Goal: Task Accomplishment & Management: Manage account settings

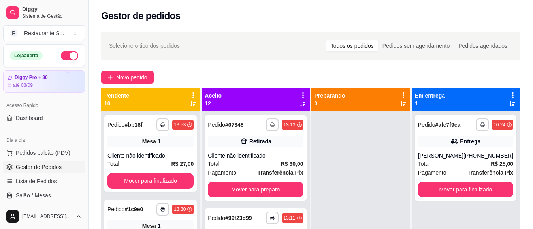
click at [143, 86] on div "**********" at bounding box center [311, 177] width 445 height 300
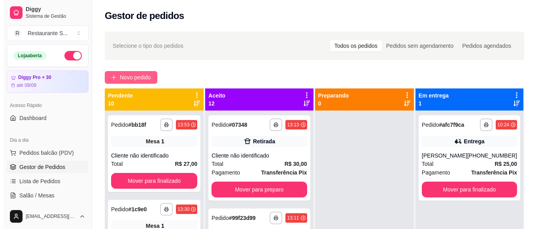
scroll to position [72, 0]
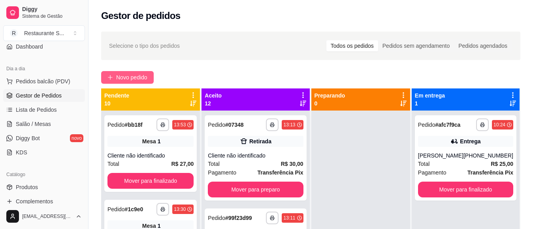
click at [143, 78] on span "Novo pedido" at bounding box center [131, 77] width 31 height 9
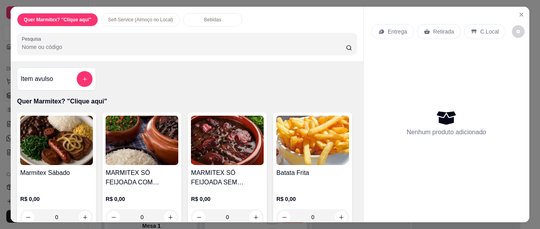
scroll to position [53, 0]
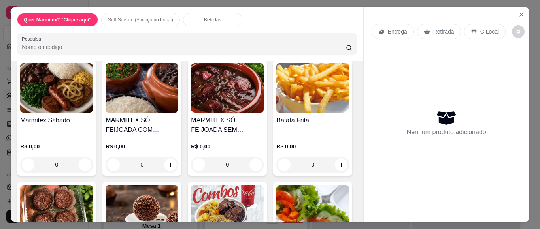
click at [85, 160] on div "0" at bounding box center [56, 165] width 73 height 16
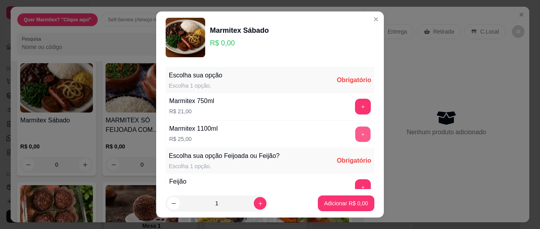
click at [355, 129] on button "+" at bounding box center [362, 134] width 15 height 15
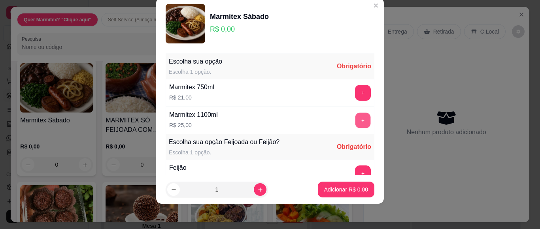
scroll to position [85, 0]
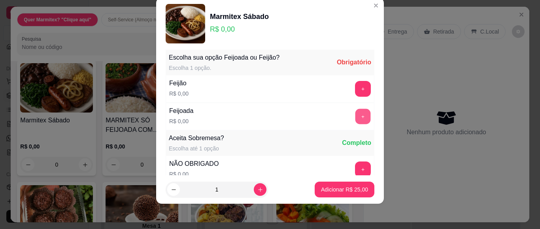
click at [355, 117] on button "+" at bounding box center [362, 116] width 15 height 15
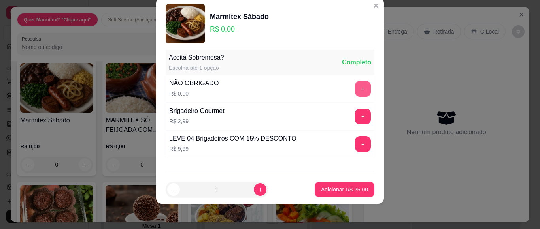
click at [355, 89] on button "+" at bounding box center [363, 89] width 16 height 16
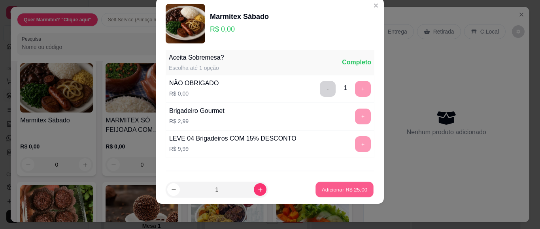
click at [343, 195] on button "Adicionar R$ 25,00" at bounding box center [344, 189] width 58 height 15
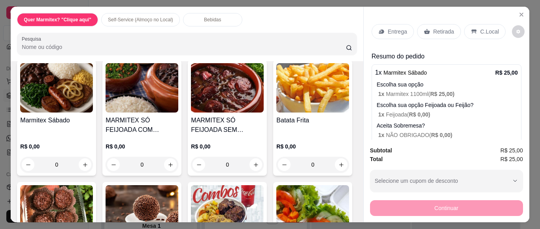
click at [389, 32] on div "Entrega" at bounding box center [393, 31] width 42 height 15
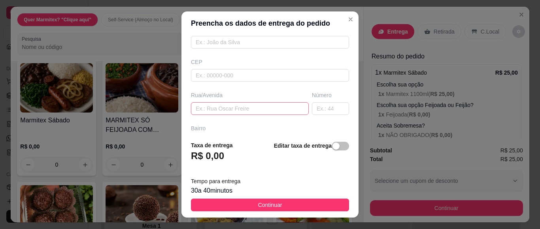
scroll to position [106, 0]
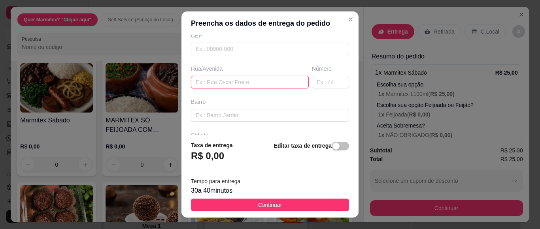
click at [205, 84] on input "text" at bounding box center [250, 82] width 118 height 13
click at [260, 87] on input "[PERSON_NAME]" at bounding box center [250, 82] width 118 height 13
type input "[PERSON_NAME]"
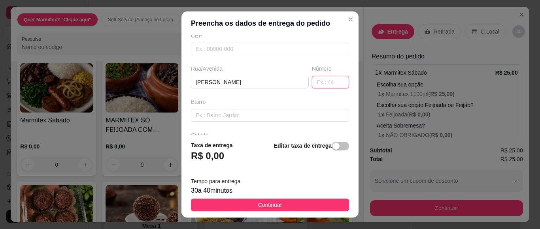
click at [313, 83] on input "text" at bounding box center [330, 82] width 37 height 13
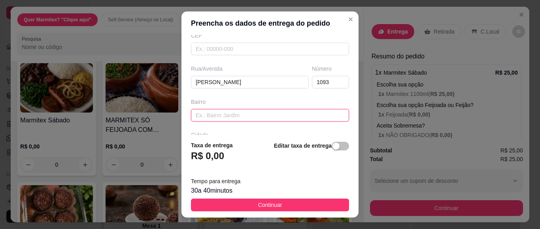
click at [210, 113] on input "text" at bounding box center [270, 115] width 158 height 13
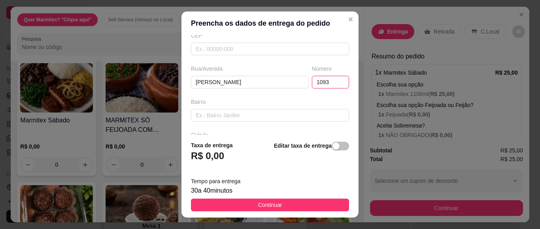
click at [315, 84] on input "1093" at bounding box center [330, 82] width 37 height 13
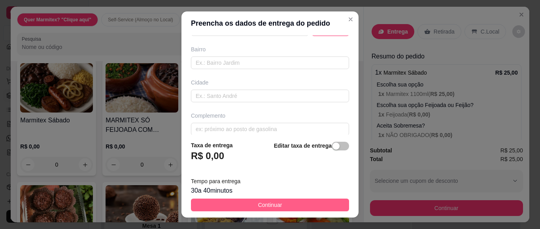
type input "1093 AP4"
click at [264, 201] on button "Continuar" at bounding box center [270, 205] width 158 height 13
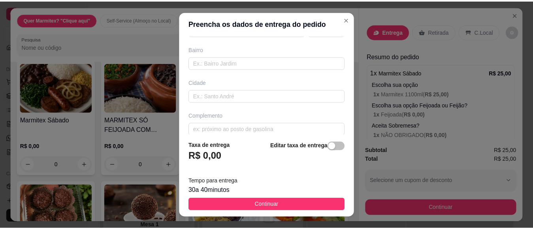
scroll to position [0, 0]
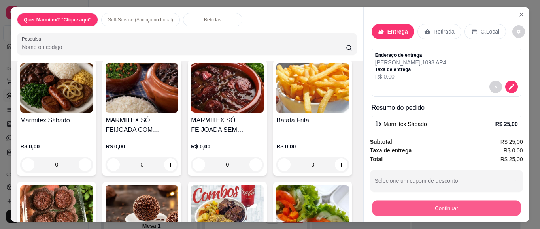
click at [409, 200] on button "Continuar" at bounding box center [446, 207] width 148 height 15
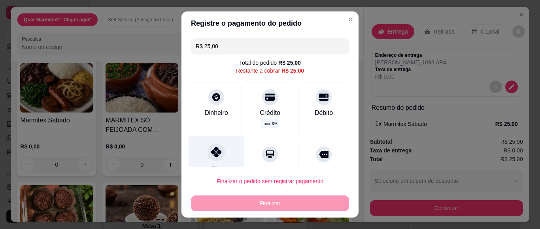
click at [214, 153] on icon at bounding box center [216, 152] width 10 height 10
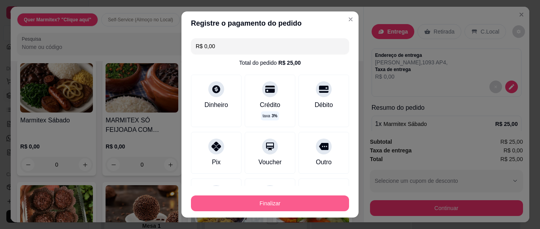
click at [240, 202] on button "Finalizar" at bounding box center [270, 204] width 158 height 16
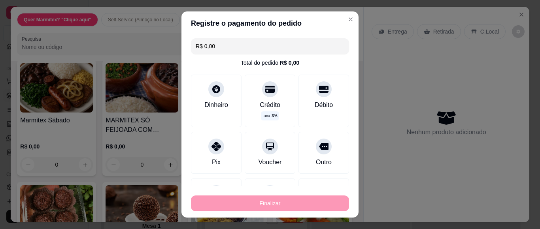
type input "-R$ 25,00"
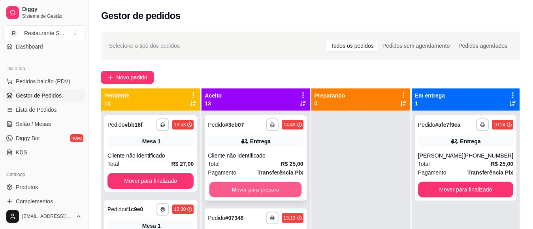
click at [259, 185] on button "Mover para preparo" at bounding box center [255, 189] width 92 height 15
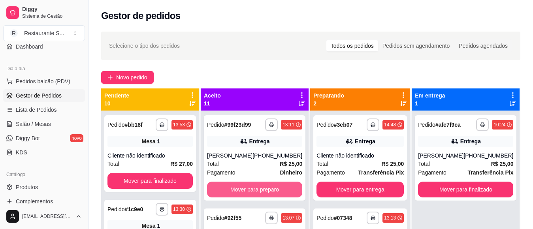
click at [260, 185] on button "Mover para preparo" at bounding box center [254, 190] width 95 height 16
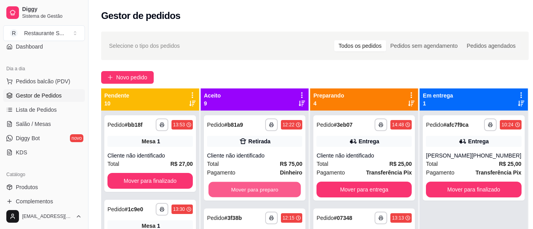
click at [260, 185] on button "Mover para preparo" at bounding box center [255, 189] width 92 height 15
click at [260, 185] on button "Mover para preparo" at bounding box center [254, 190] width 95 height 16
click at [260, 185] on button "Mover para preparo" at bounding box center [255, 189] width 92 height 15
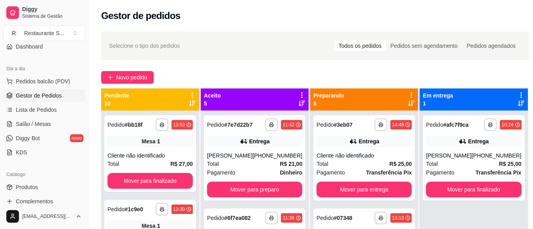
click at [260, 185] on div "**********" at bounding box center [255, 157] width 102 height 85
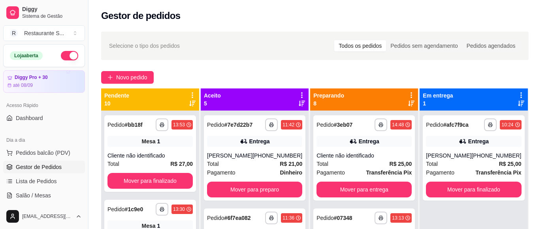
click at [64, 54] on button "button" at bounding box center [69, 55] width 17 height 9
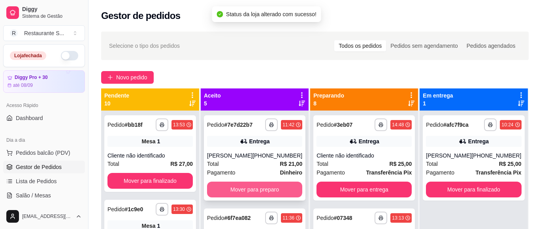
click at [248, 191] on button "Mover para preparo" at bounding box center [254, 190] width 95 height 16
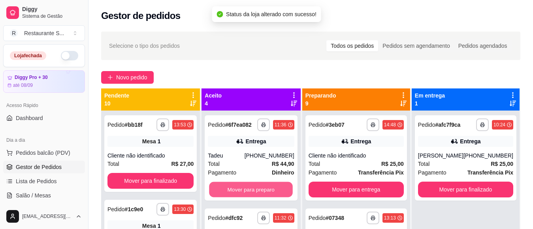
click at [248, 191] on button "Mover para preparo" at bounding box center [251, 189] width 84 height 15
click at [248, 192] on button "Mover para preparo" at bounding box center [251, 189] width 84 height 15
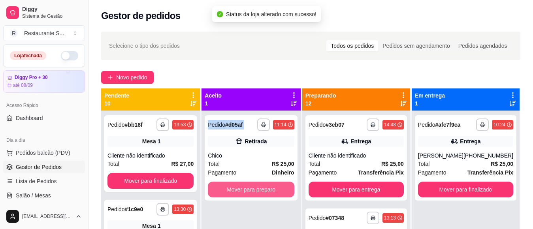
click at [248, 192] on button "Mover para preparo" at bounding box center [251, 190] width 86 height 16
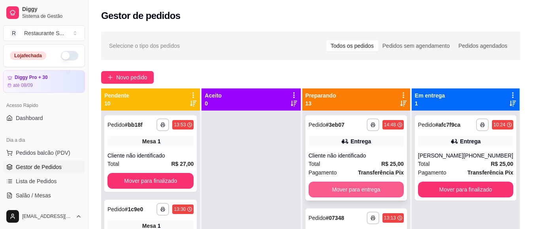
click at [323, 191] on button "Mover para entrega" at bounding box center [356, 190] width 95 height 16
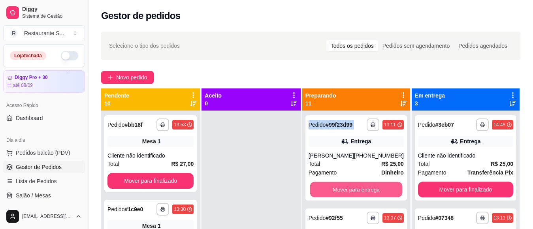
click at [323, 191] on button "Mover para entrega" at bounding box center [356, 189] width 92 height 15
click at [323, 191] on button "Mover para retirada disponível" at bounding box center [356, 190] width 95 height 16
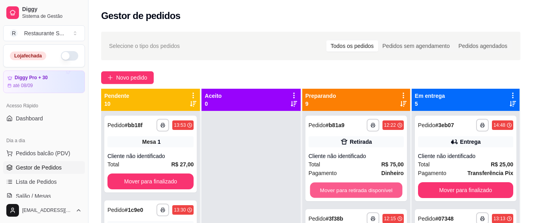
click at [323, 191] on button "Mover para retirada disponível" at bounding box center [356, 189] width 92 height 15
click at [323, 191] on button "Mover para entrega" at bounding box center [356, 189] width 92 height 15
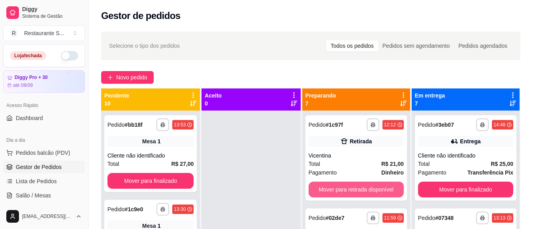
click at [323, 191] on button "Mover para retirada disponível" at bounding box center [356, 190] width 95 height 16
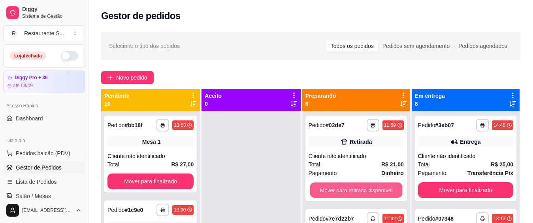
click at [323, 191] on button "Mover para retirada disponível" at bounding box center [356, 189] width 92 height 15
click at [323, 191] on button "Mover para entrega" at bounding box center [356, 189] width 92 height 15
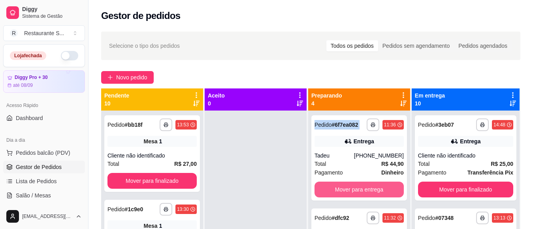
click at [323, 191] on button "Mover para entrega" at bounding box center [359, 190] width 89 height 16
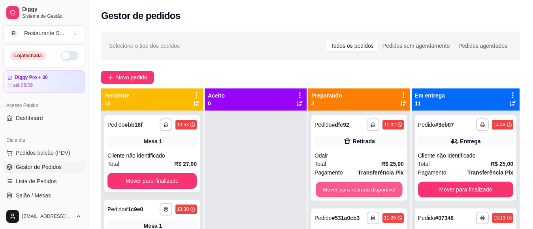
click at [323, 191] on button "Mover para retirada disponível" at bounding box center [359, 189] width 87 height 15
click at [323, 191] on button "Mover para entrega" at bounding box center [359, 189] width 87 height 15
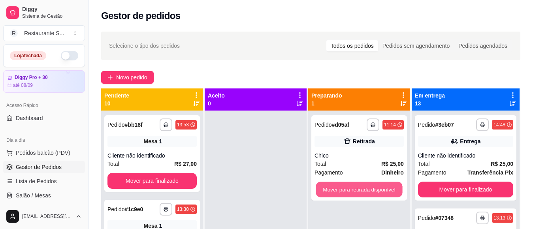
click at [323, 191] on button "Mover para retirada disponível" at bounding box center [359, 189] width 87 height 15
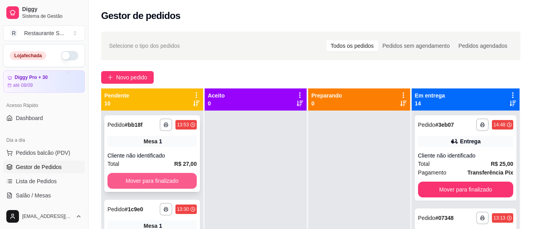
click at [159, 177] on button "Mover para finalizado" at bounding box center [152, 181] width 89 height 16
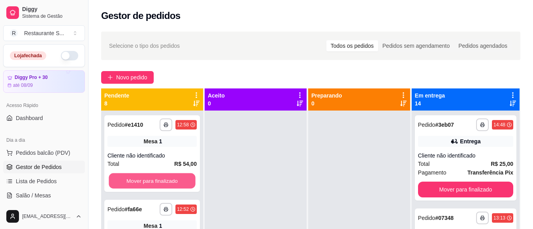
click at [159, 177] on button "Mover para finalizado" at bounding box center [152, 181] width 87 height 15
click at [159, 177] on button "Mover para finalizado" at bounding box center [152, 181] width 89 height 16
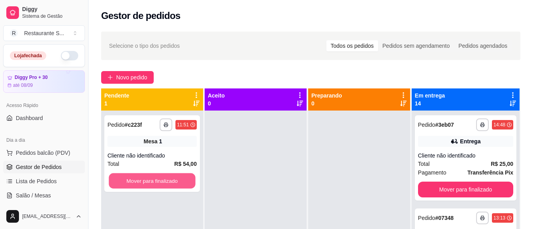
click at [159, 177] on button "Mover para finalizado" at bounding box center [152, 181] width 87 height 15
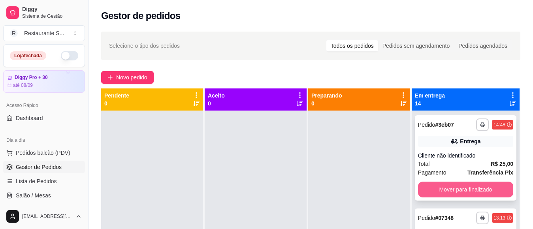
click at [433, 189] on button "Mover para finalizado" at bounding box center [465, 190] width 95 height 16
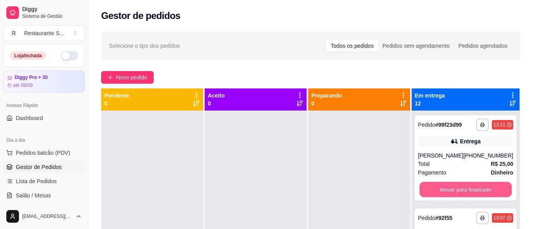
click at [433, 189] on button "Mover para finalizado" at bounding box center [465, 189] width 92 height 15
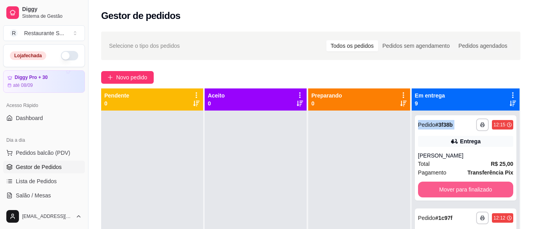
click at [433, 189] on button "Mover para finalizado" at bounding box center [465, 190] width 95 height 16
click at [433, 189] on button "Mover para finalizado" at bounding box center [465, 189] width 92 height 15
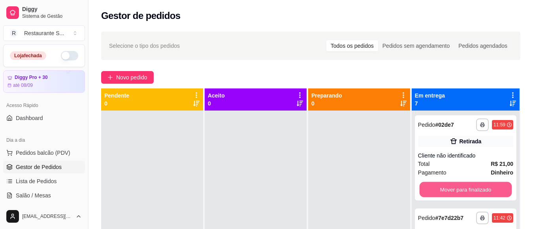
click at [433, 189] on button "Mover para finalizado" at bounding box center [465, 189] width 92 height 15
click at [433, 189] on button "Mover para finalizado" at bounding box center [465, 190] width 95 height 16
click at [433, 189] on button "Mover para finalizado" at bounding box center [465, 189] width 92 height 15
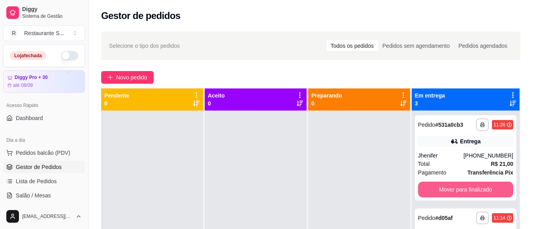
click at [433, 189] on button "Mover para finalizado" at bounding box center [465, 190] width 95 height 16
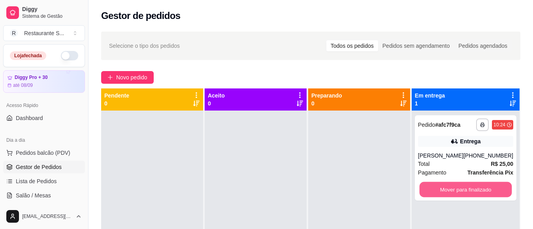
click at [433, 189] on button "Mover para finalizado" at bounding box center [465, 189] width 92 height 15
